Goal: Task Accomplishment & Management: Complete application form

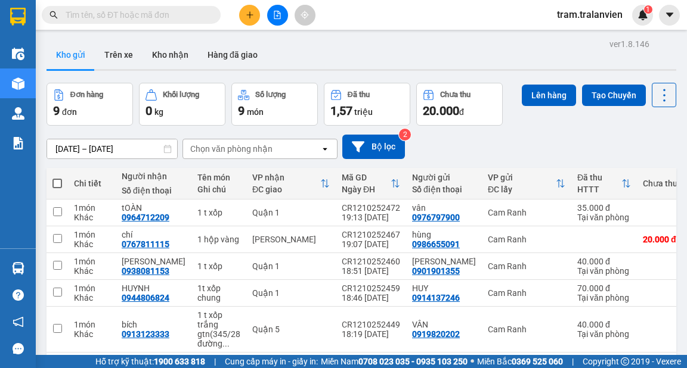
click at [246, 13] on icon "plus" at bounding box center [250, 15] width 8 height 8
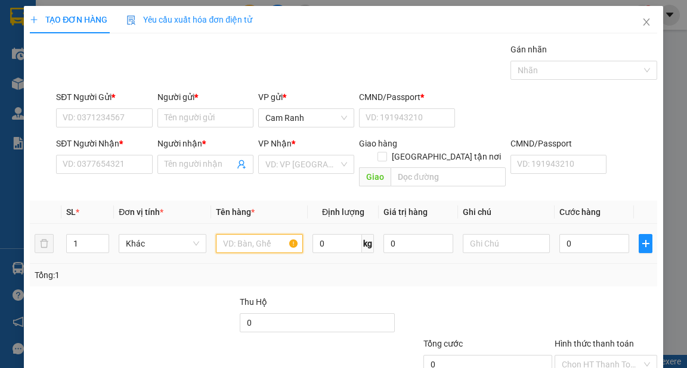
click at [225, 234] on input "text" at bounding box center [260, 243] width 88 height 19
type input "1 cục đen"
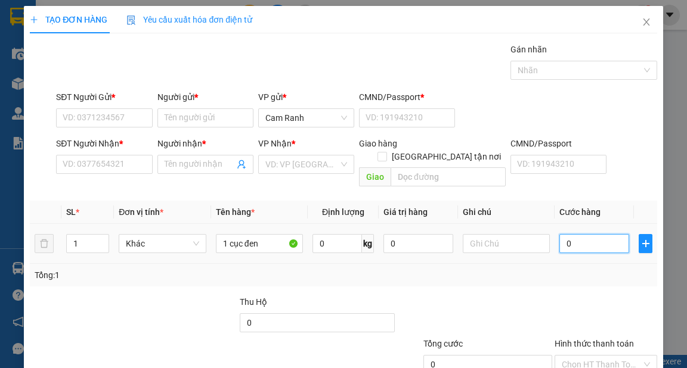
click at [565, 234] on input "0" at bounding box center [594, 243] width 70 height 19
type input "5"
type input "50"
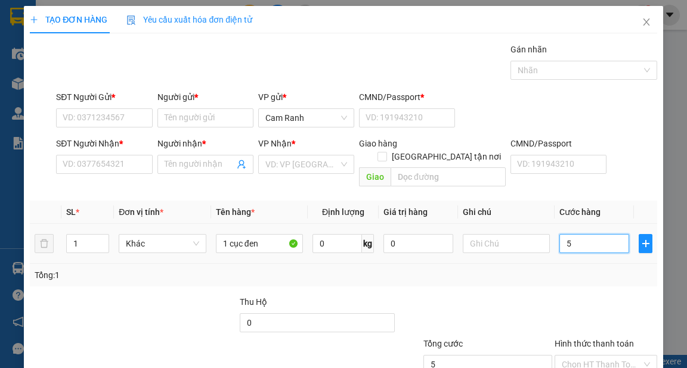
type input "50"
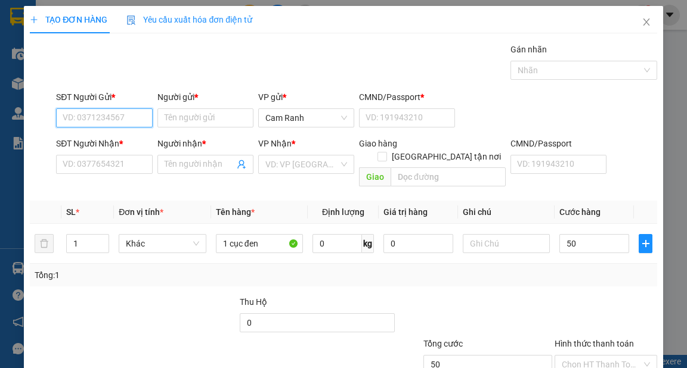
type input "50.000"
click at [146, 121] on input "SĐT Người Gửi *" at bounding box center [104, 118] width 96 height 19
type input "0986391268"
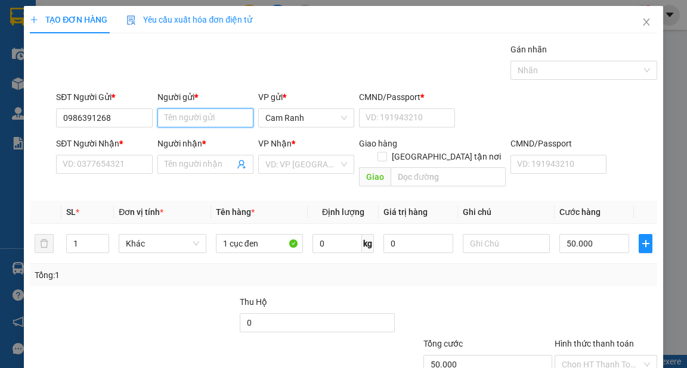
click at [194, 114] on input "Người gửi *" at bounding box center [205, 118] width 96 height 19
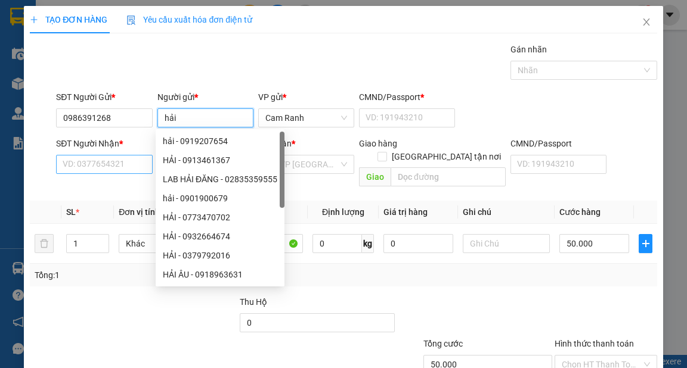
type input "hải"
click at [125, 162] on input "SĐT Người Nhận *" at bounding box center [104, 164] width 96 height 19
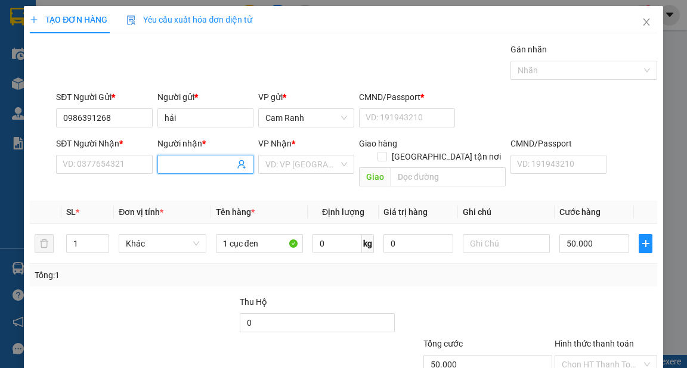
click at [181, 165] on input "Người nhận *" at bounding box center [200, 164] width 70 height 13
type input "quý danh"
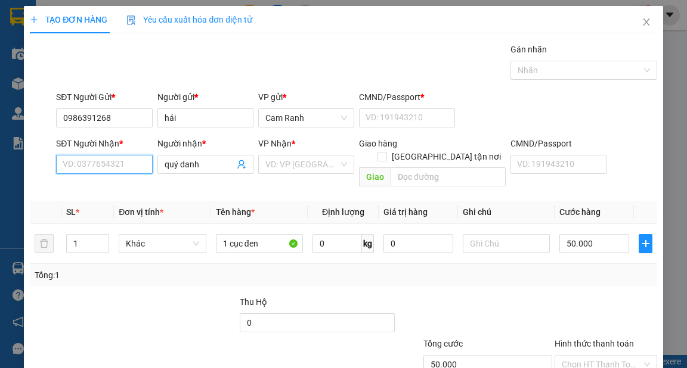
click at [139, 162] on input "SĐT Người Nhận *" at bounding box center [104, 164] width 96 height 19
type input "0913007891"
click at [125, 185] on div "0913007891 - DANH" at bounding box center [103, 187] width 80 height 13
type input "DANH"
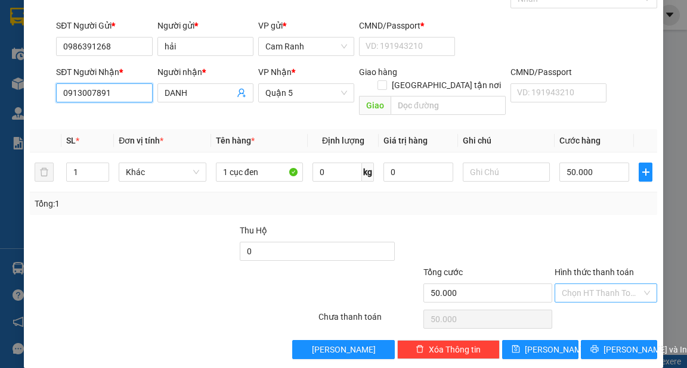
type input "0913007891"
click at [643, 284] on div "Chọn HT Thanh Toán" at bounding box center [606, 293] width 103 height 19
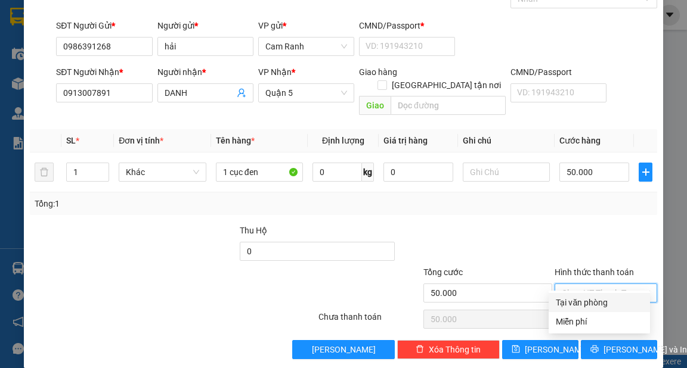
click at [590, 305] on div "Tại văn phòng" at bounding box center [599, 302] width 87 height 13
type input "0"
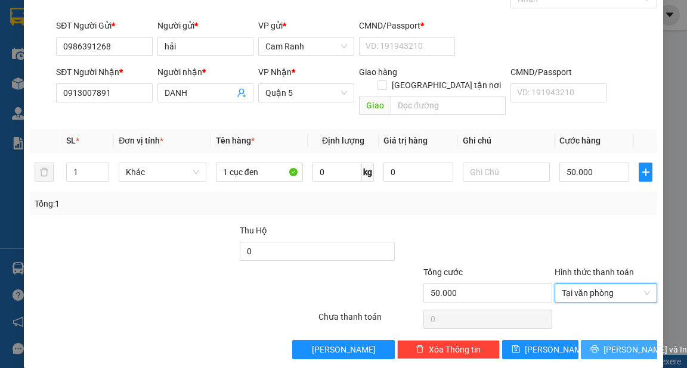
click at [615, 343] on span "[PERSON_NAME] và In" at bounding box center [644, 349] width 83 height 13
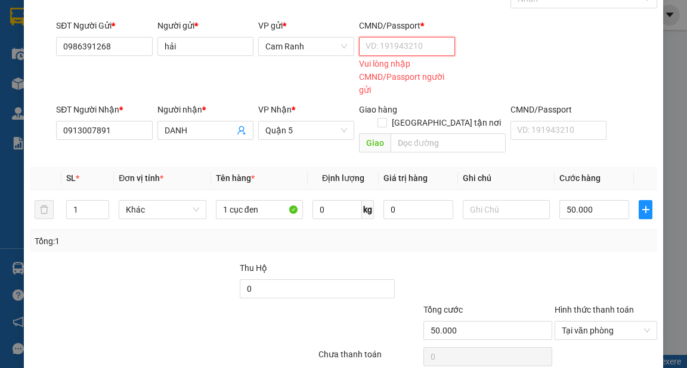
click at [408, 44] on input "CMND/Passport *" at bounding box center [407, 46] width 96 height 19
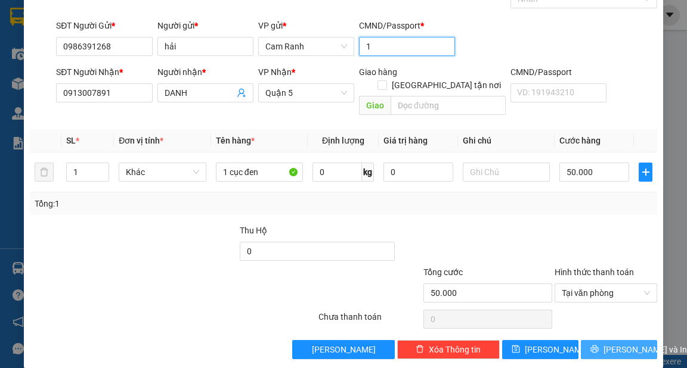
type input "1"
click at [599, 340] on button "[PERSON_NAME] và In" at bounding box center [619, 349] width 76 height 19
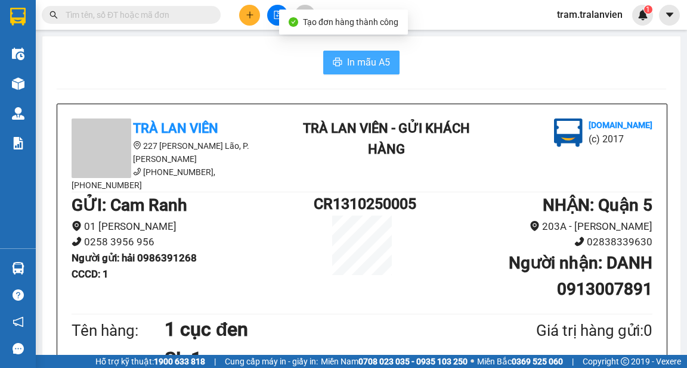
click at [383, 60] on span "In mẫu A5" at bounding box center [368, 62] width 43 height 15
